Goal: Task Accomplishment & Management: Manage account settings

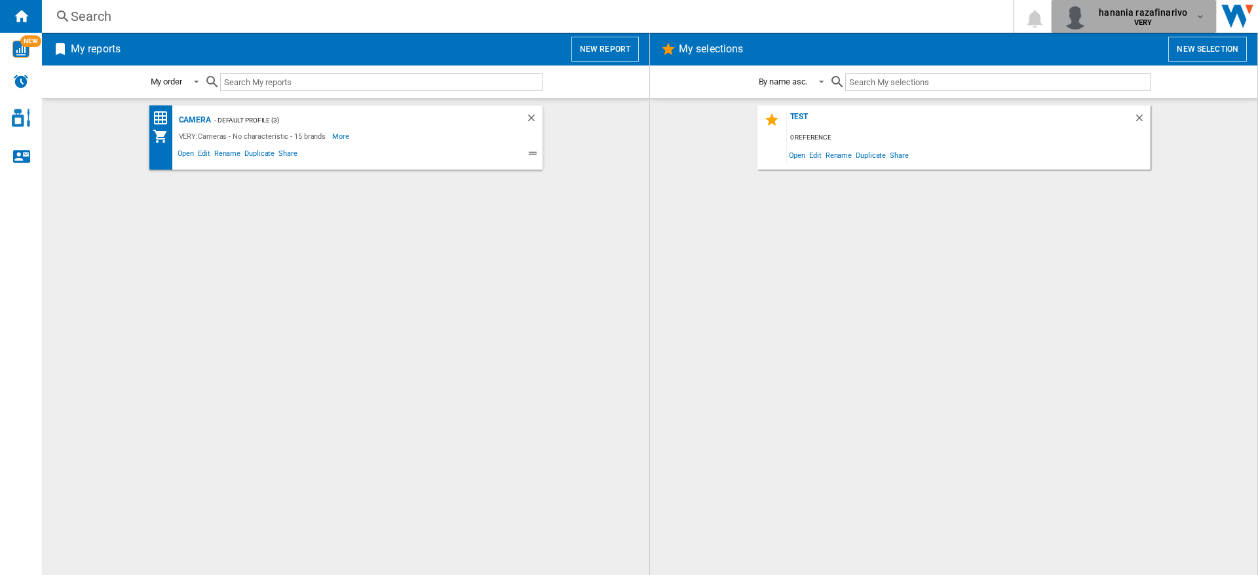
click at [1175, 23] on span "VERY" at bounding box center [1143, 23] width 88 height 8
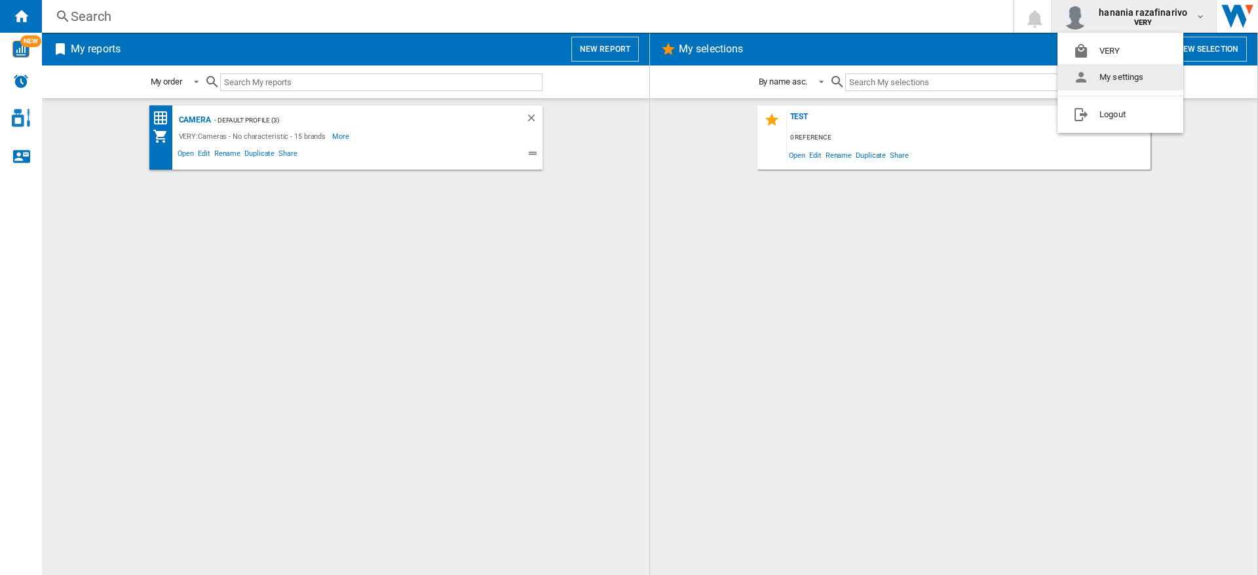
click at [1129, 75] on button "My settings" at bounding box center [1120, 77] width 126 height 26
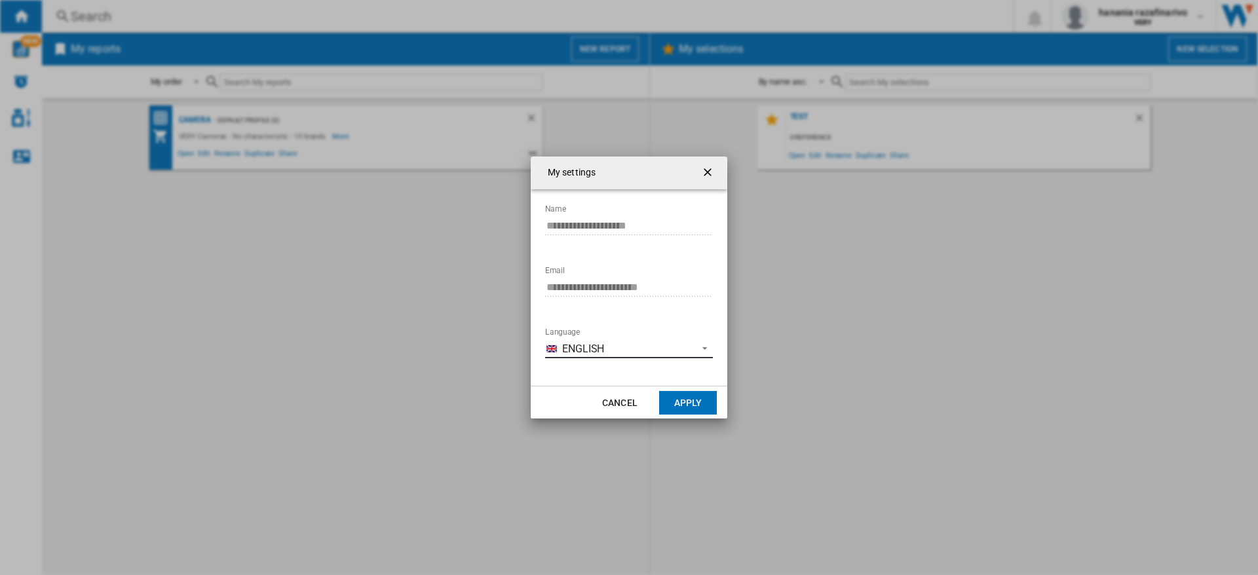
click at [594, 352] on span "English" at bounding box center [626, 349] width 128 height 14
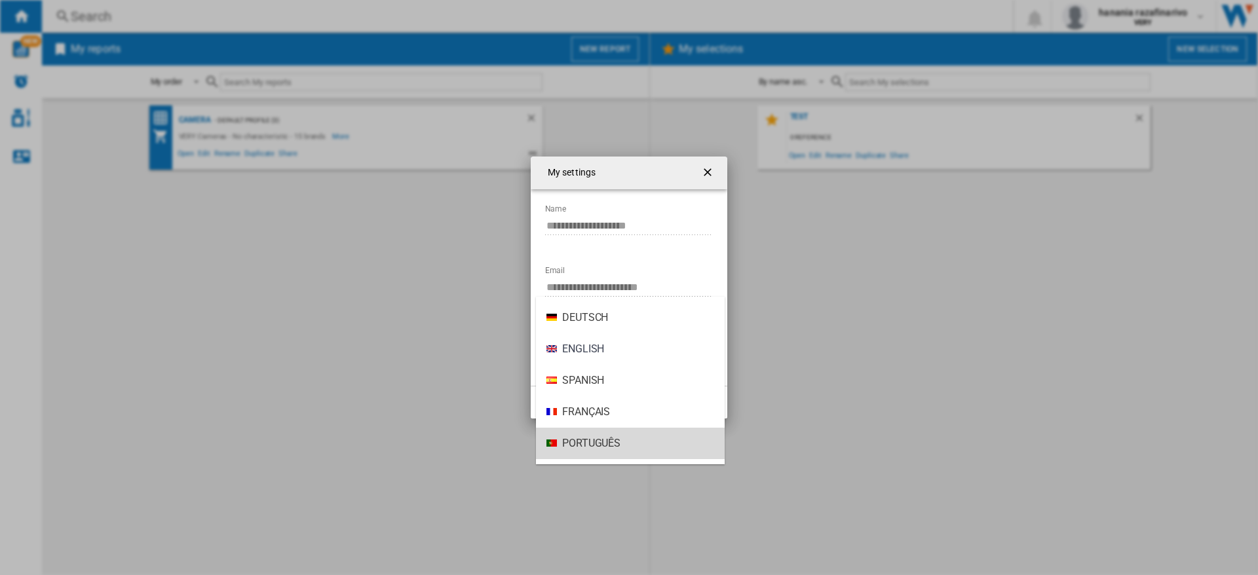
click at [590, 444] on span "Português" at bounding box center [591, 443] width 58 height 14
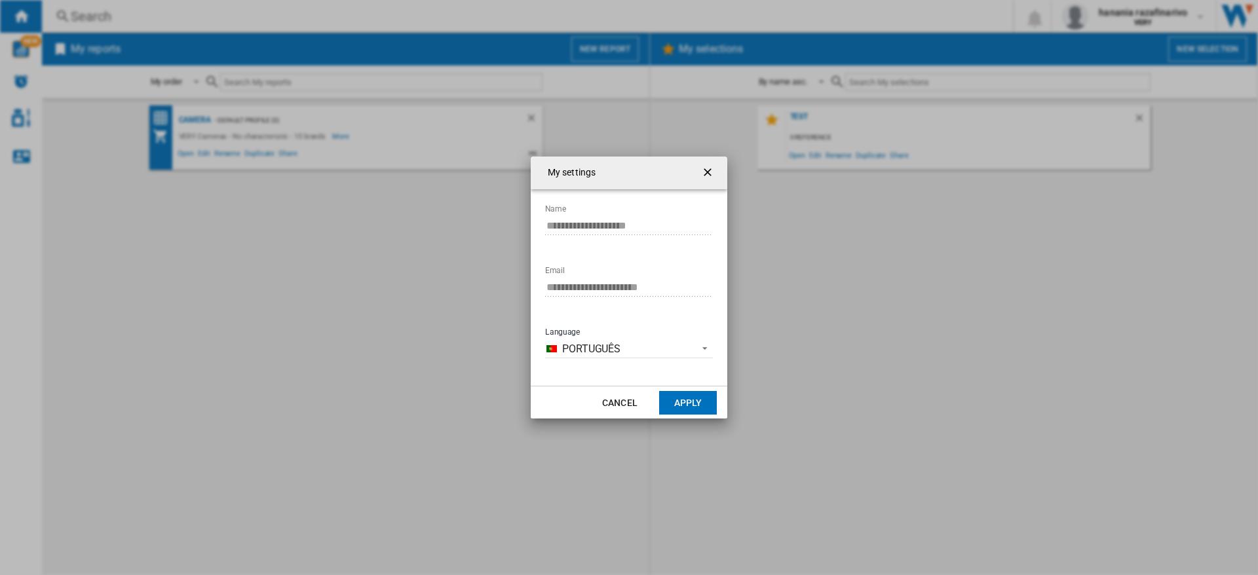
click at [691, 401] on button "Apply" at bounding box center [688, 403] width 58 height 24
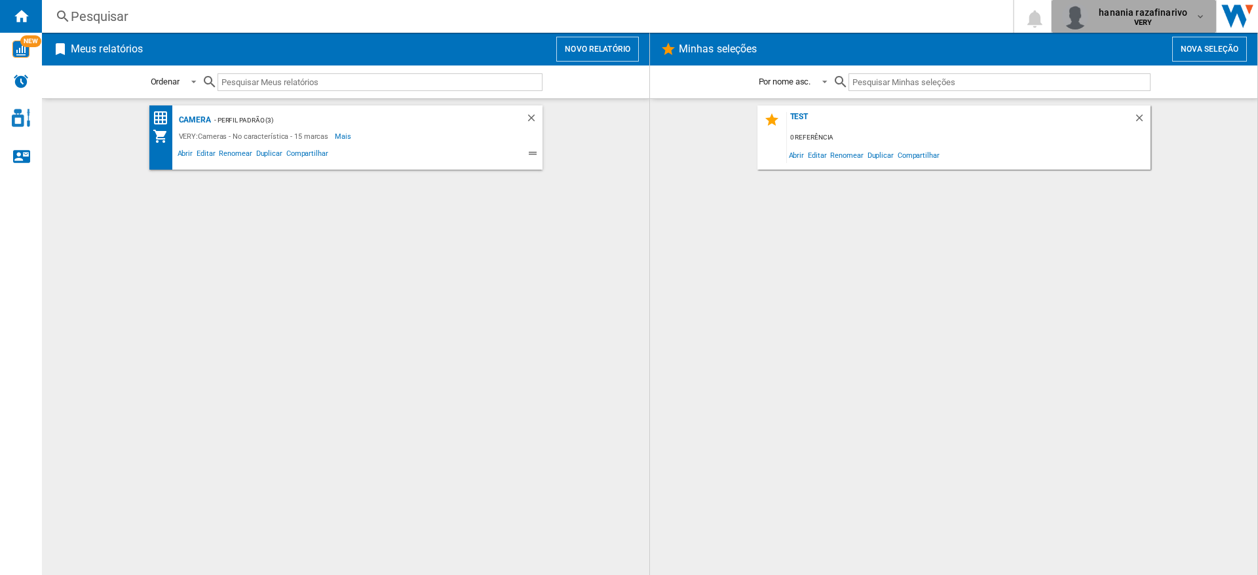
click at [1145, 14] on span "hanania razafinarivo" at bounding box center [1143, 12] width 88 height 13
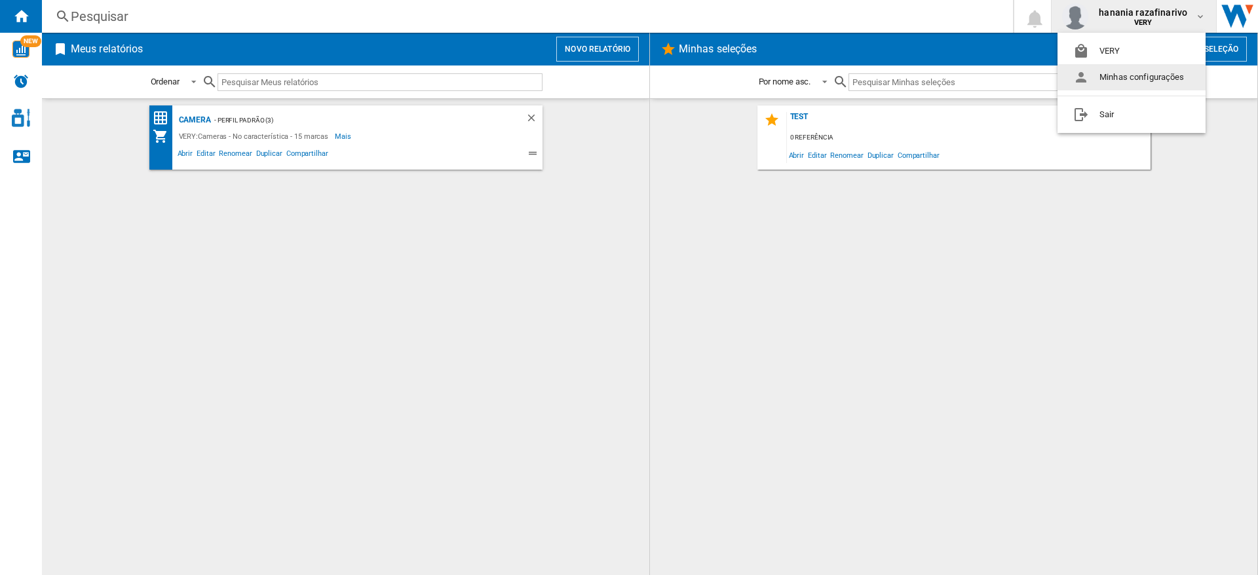
click at [1110, 79] on button "Minhas configurações" at bounding box center [1131, 77] width 148 height 26
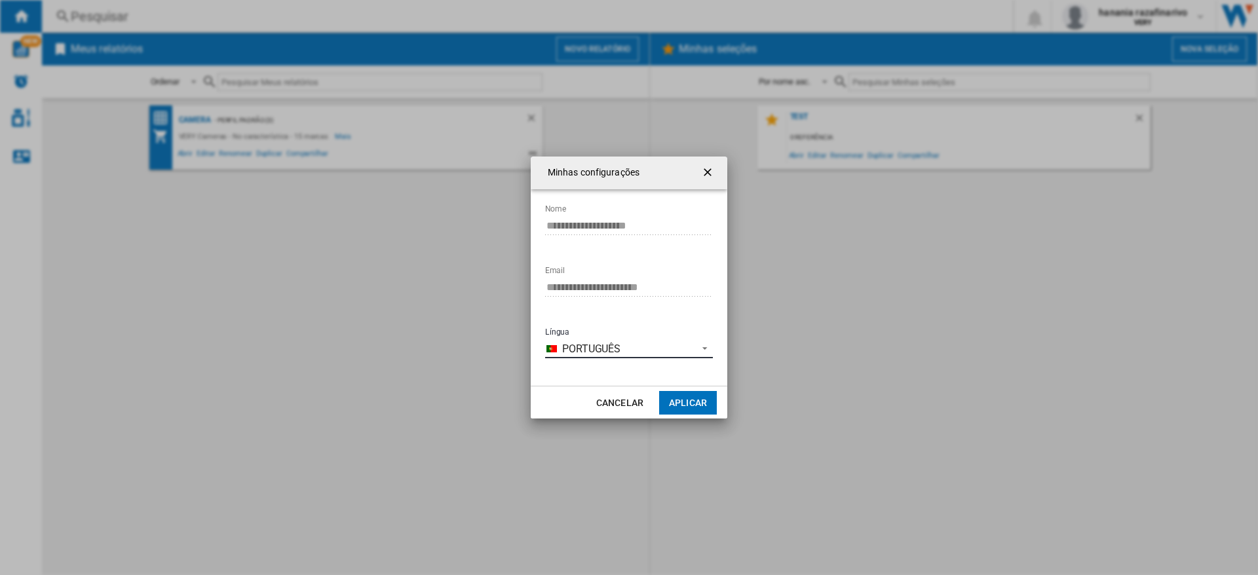
click at [647, 346] on span "Português" at bounding box center [626, 349] width 128 height 14
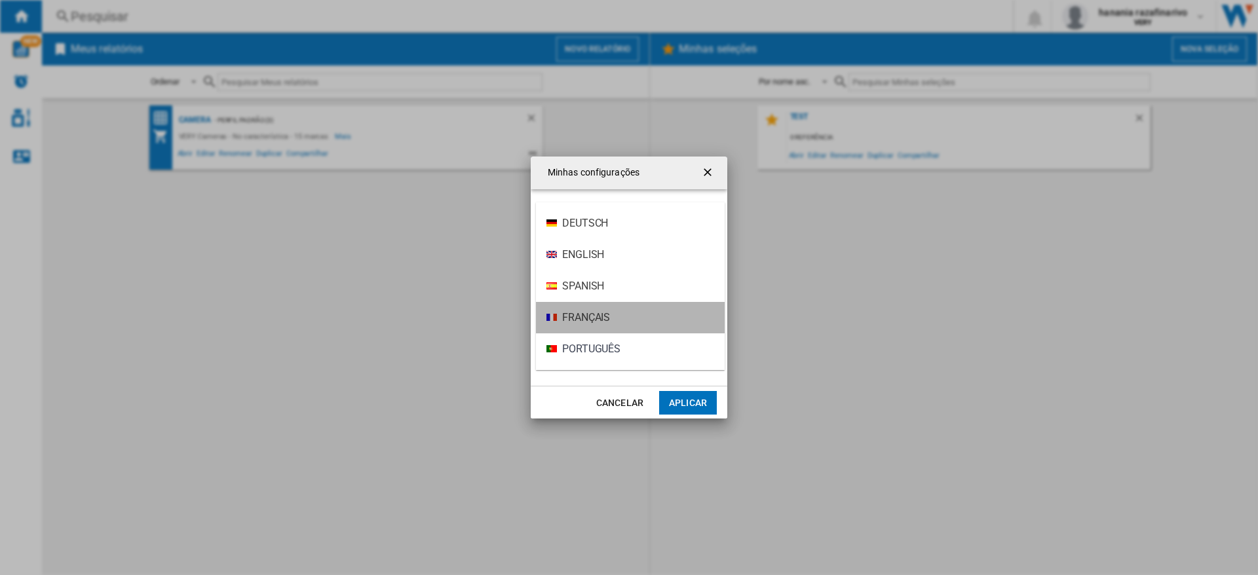
click at [606, 324] on span "Français" at bounding box center [586, 318] width 48 height 14
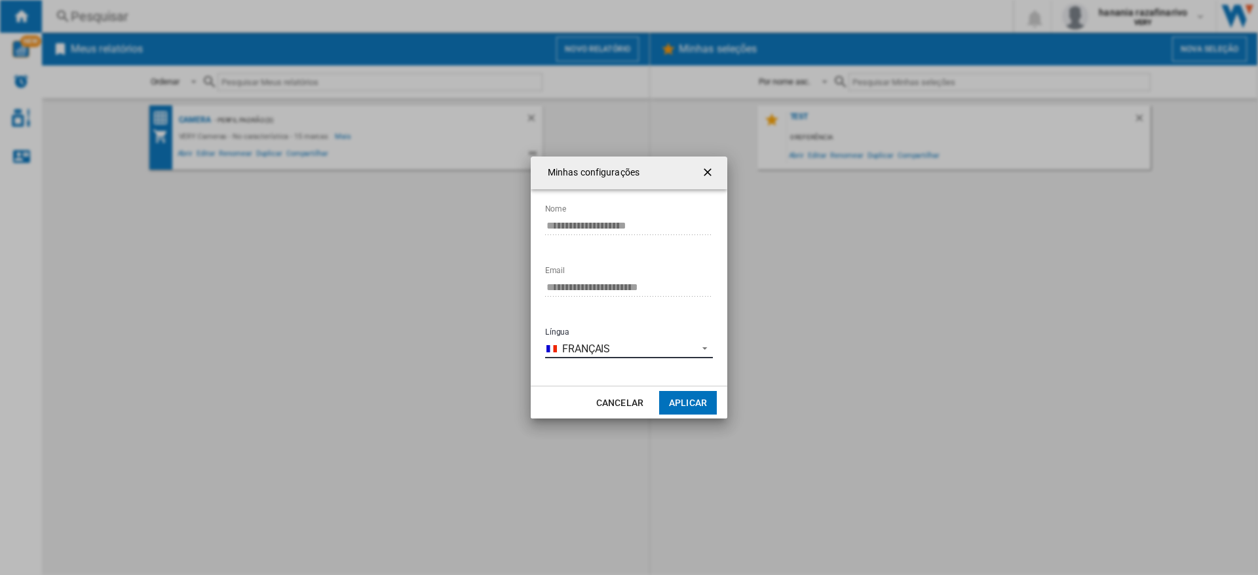
click at [685, 344] on span "Français" at bounding box center [626, 349] width 128 height 14
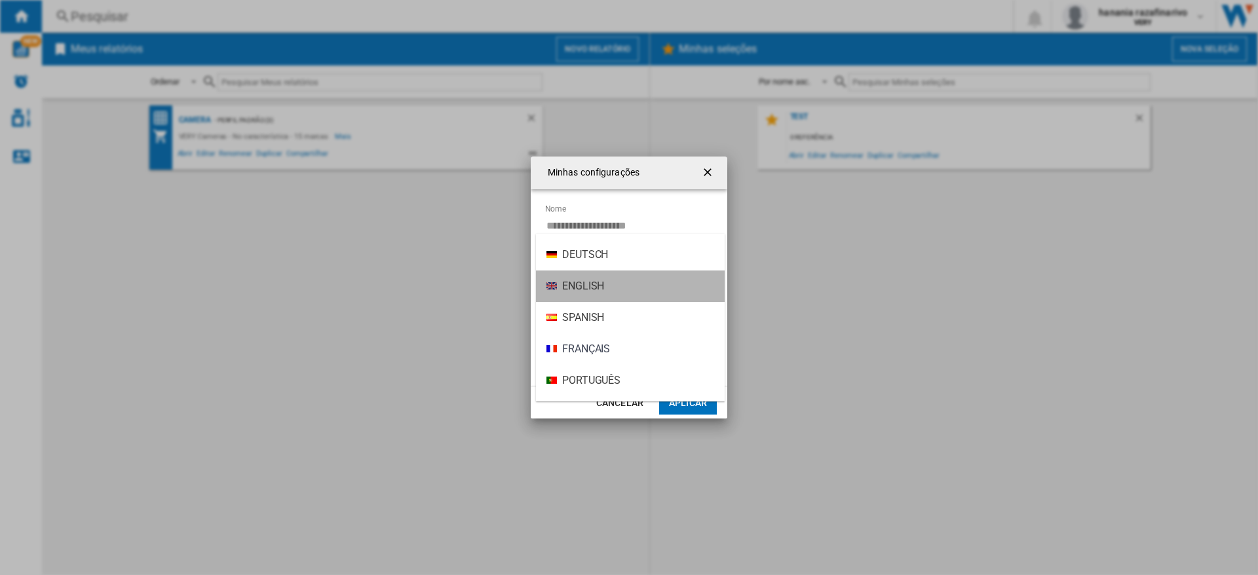
click at [660, 286] on md-option "English" at bounding box center [630, 286] width 189 height 31
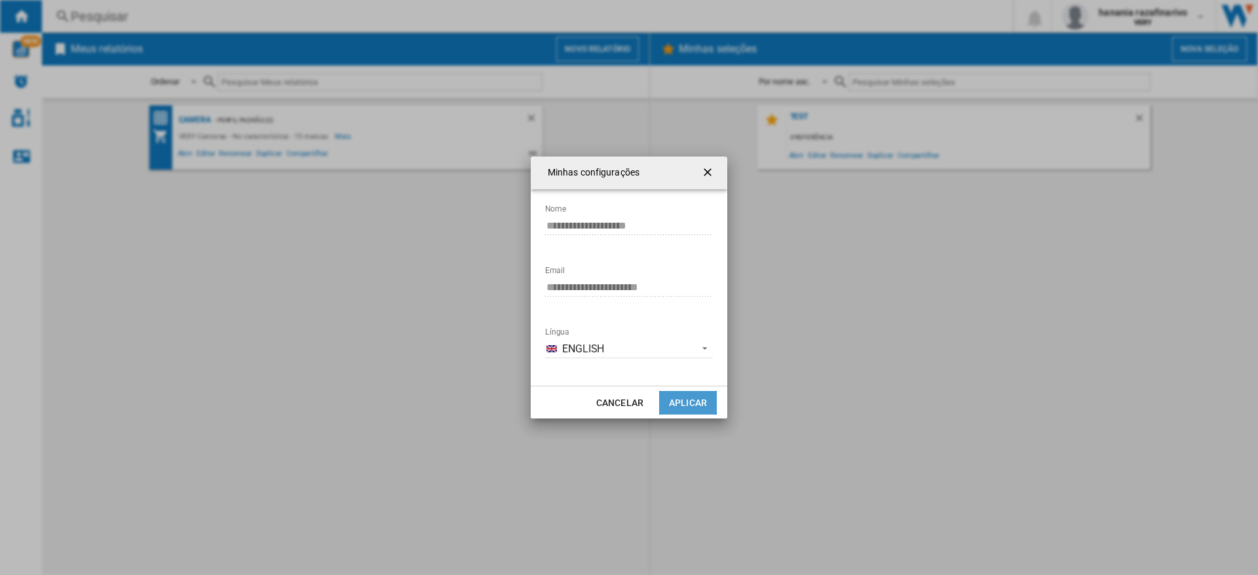
click at [698, 403] on button "Aplicar" at bounding box center [688, 403] width 58 height 24
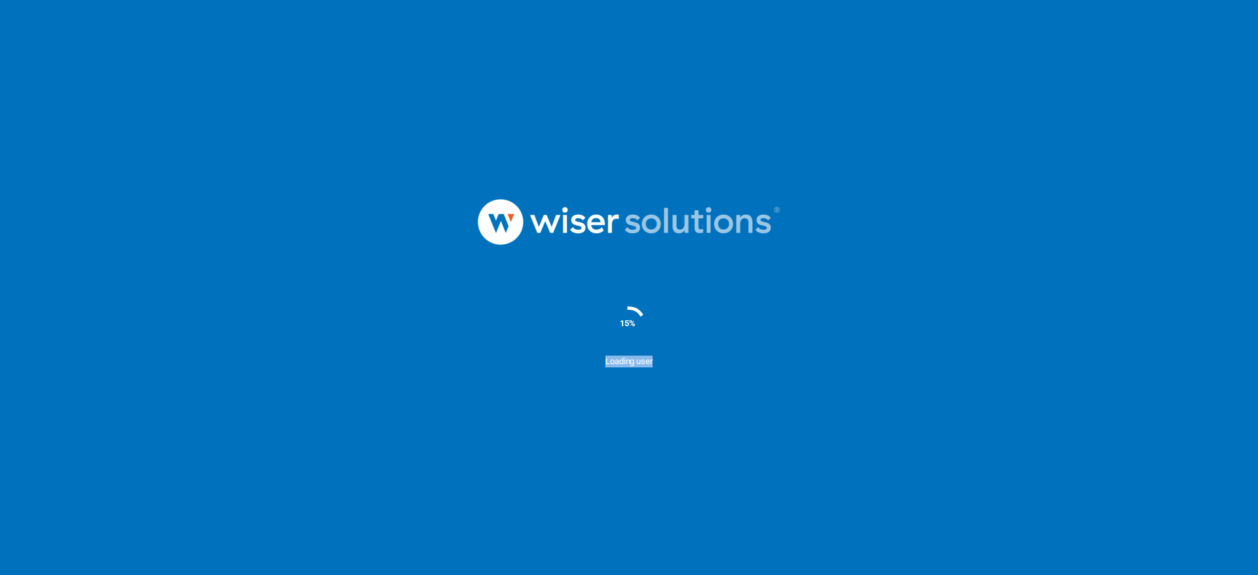
drag, startPoint x: 669, startPoint y: 360, endPoint x: 1224, endPoint y: 306, distance: 557.5
click at [581, 365] on div "Loading user" at bounding box center [629, 389] width 1258 height 66
